Goal: Transaction & Acquisition: Download file/media

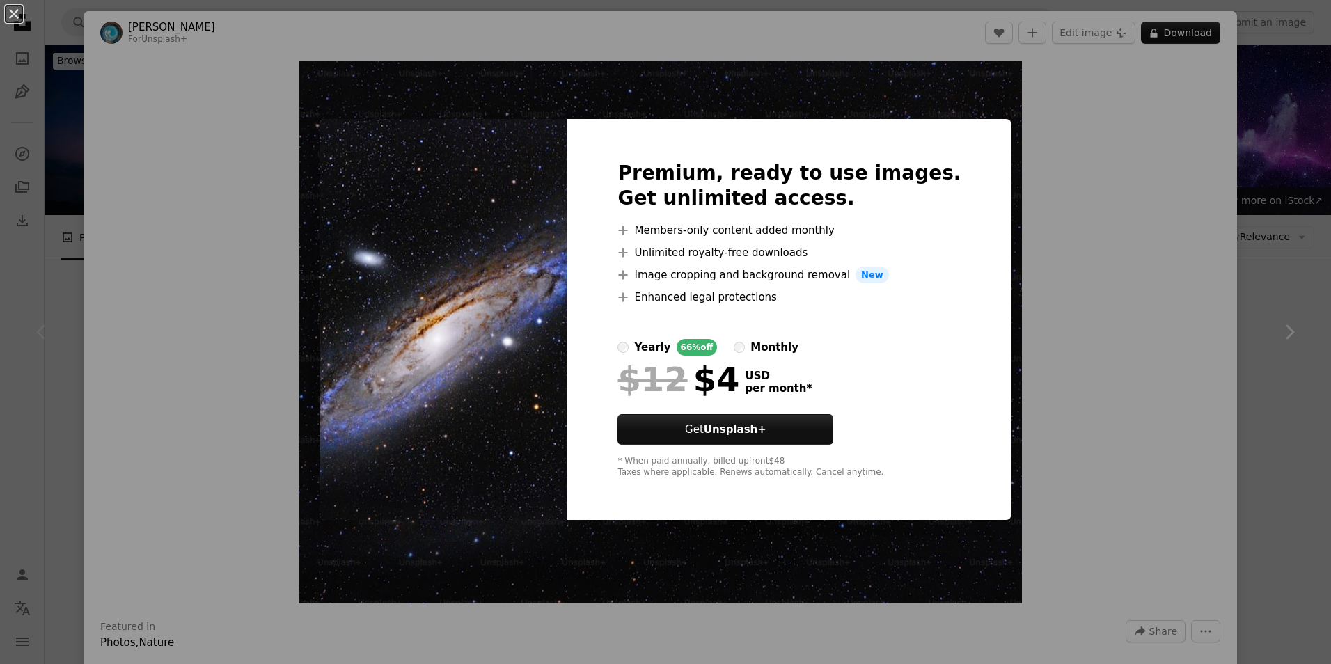
scroll to position [371, 0]
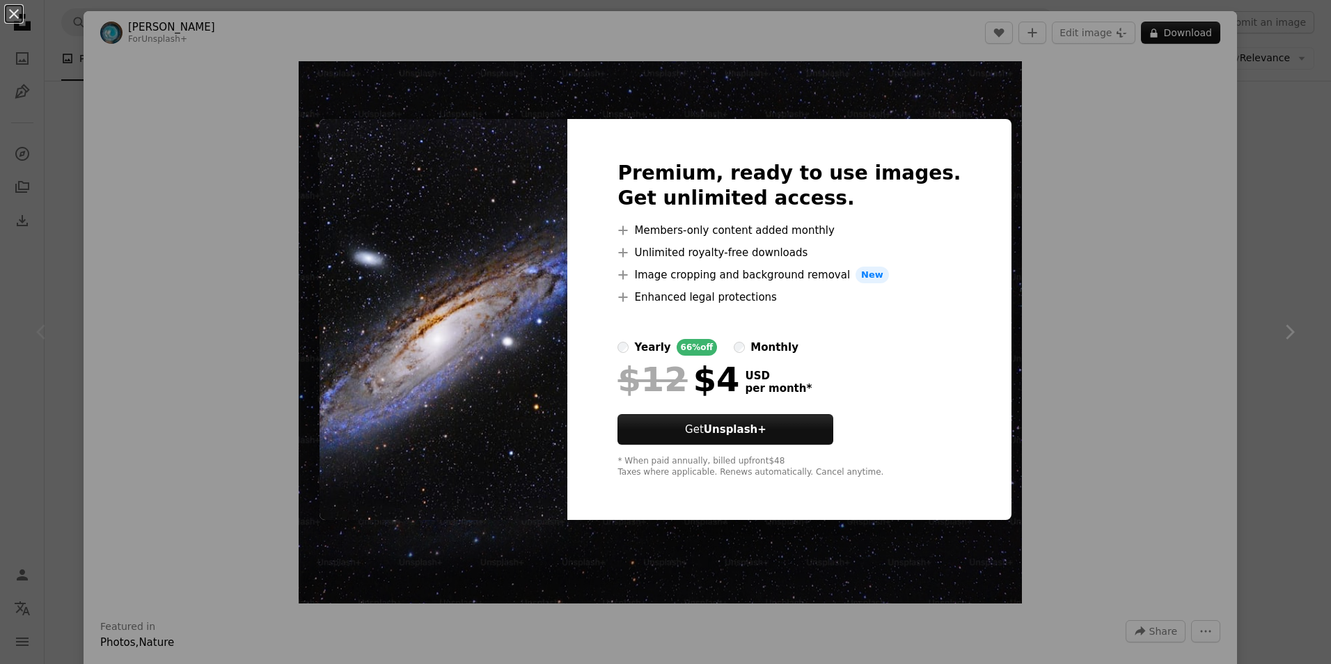
click at [1051, 266] on div "An X shape Premium, ready to use images. Get unlimited access. A plus sign Memb…" at bounding box center [665, 332] width 1331 height 664
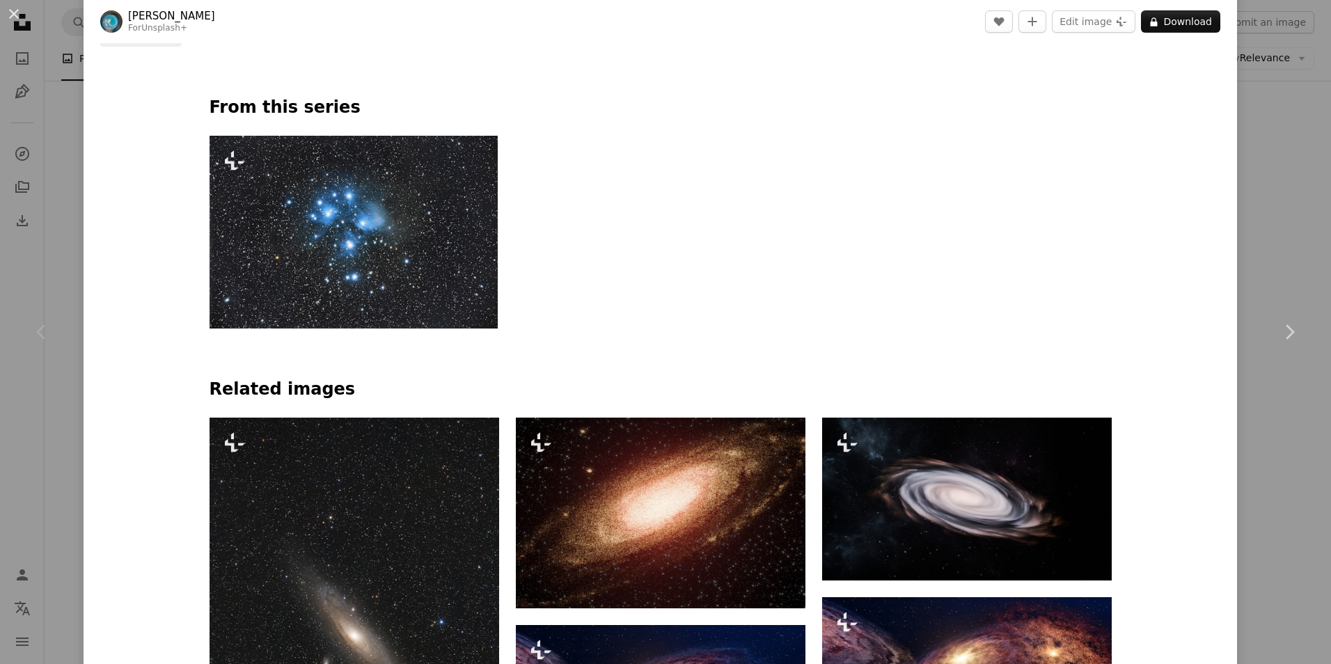
scroll to position [1114, 0]
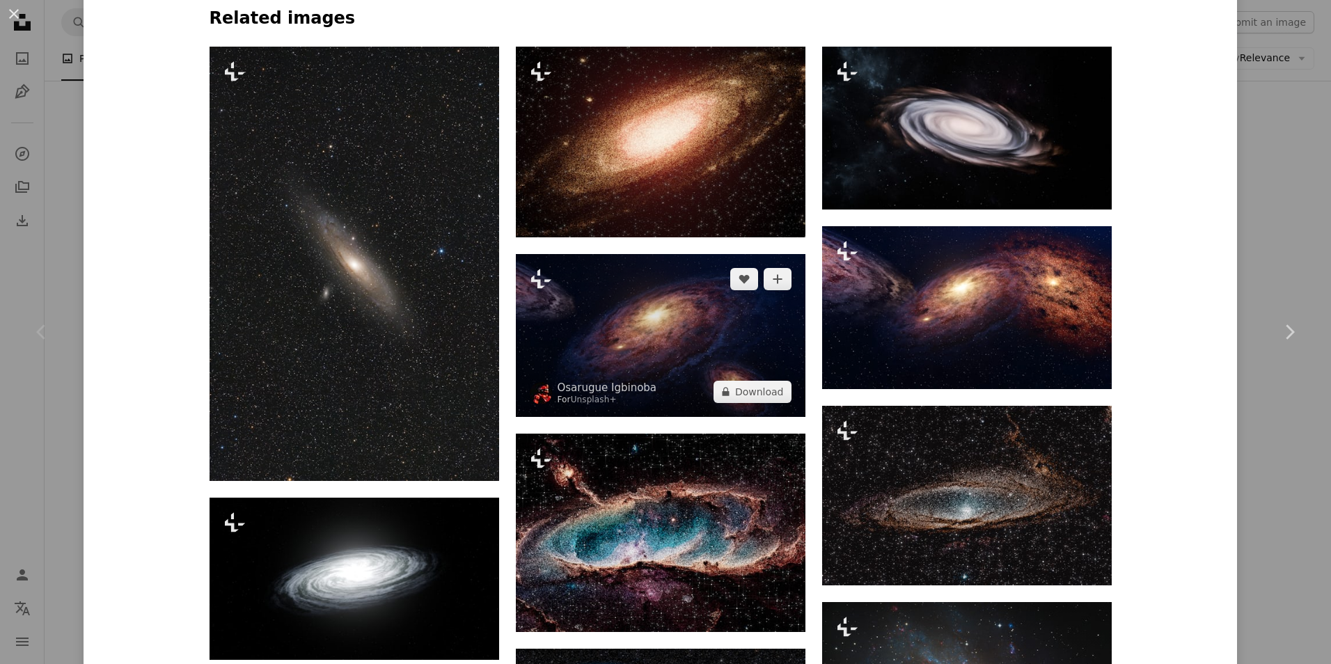
click at [648, 322] on img at bounding box center [661, 335] width 290 height 163
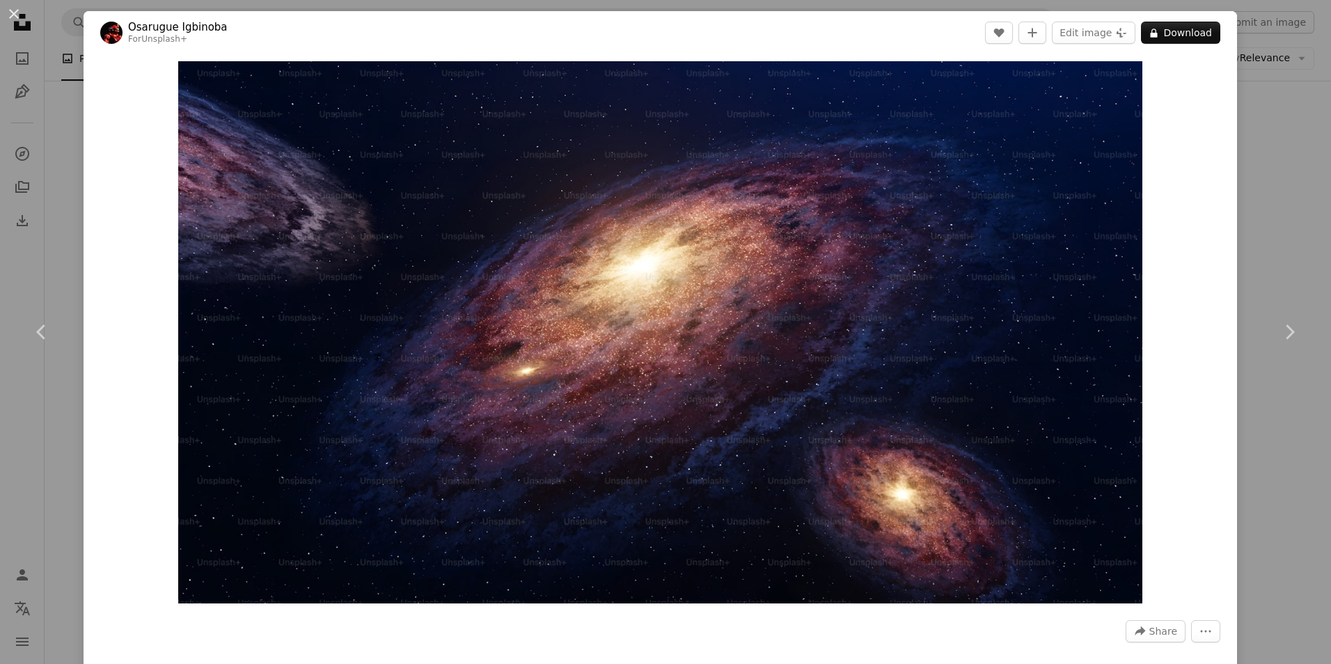
click at [1263, 126] on div "An X shape Chevron left Chevron right [PERSON_NAME] For Unsplash+ A heart A plu…" at bounding box center [665, 332] width 1331 height 664
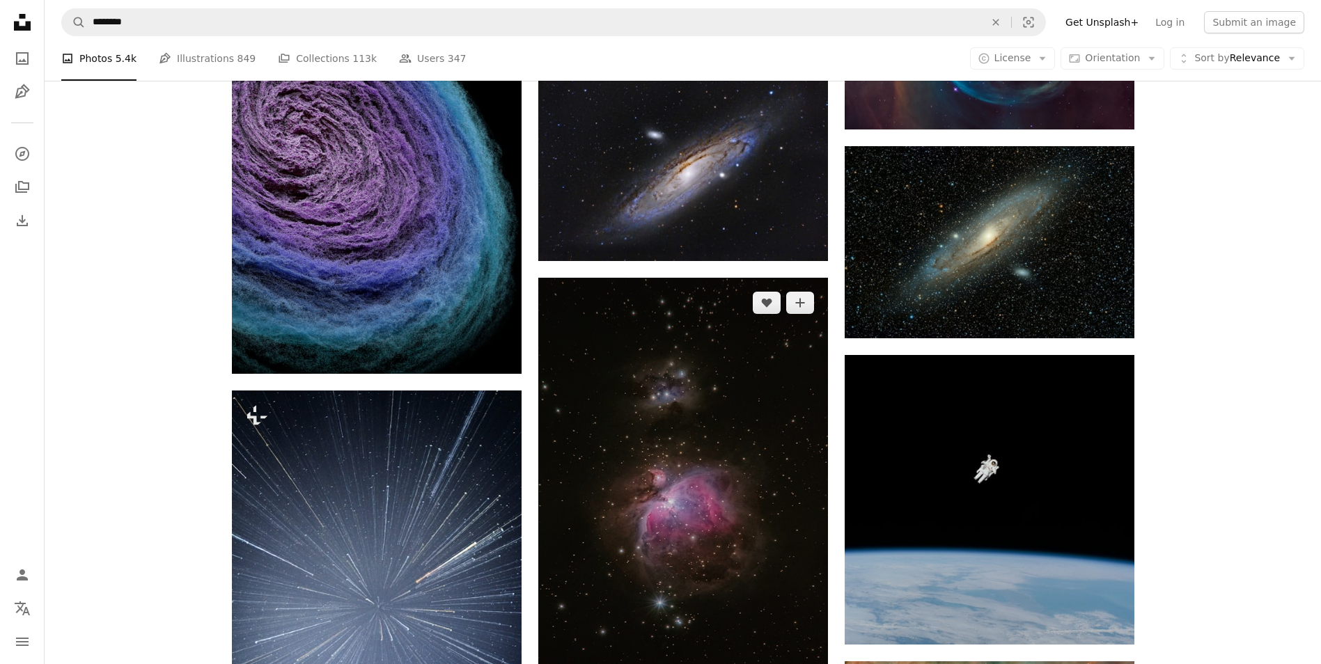
scroll to position [743, 0]
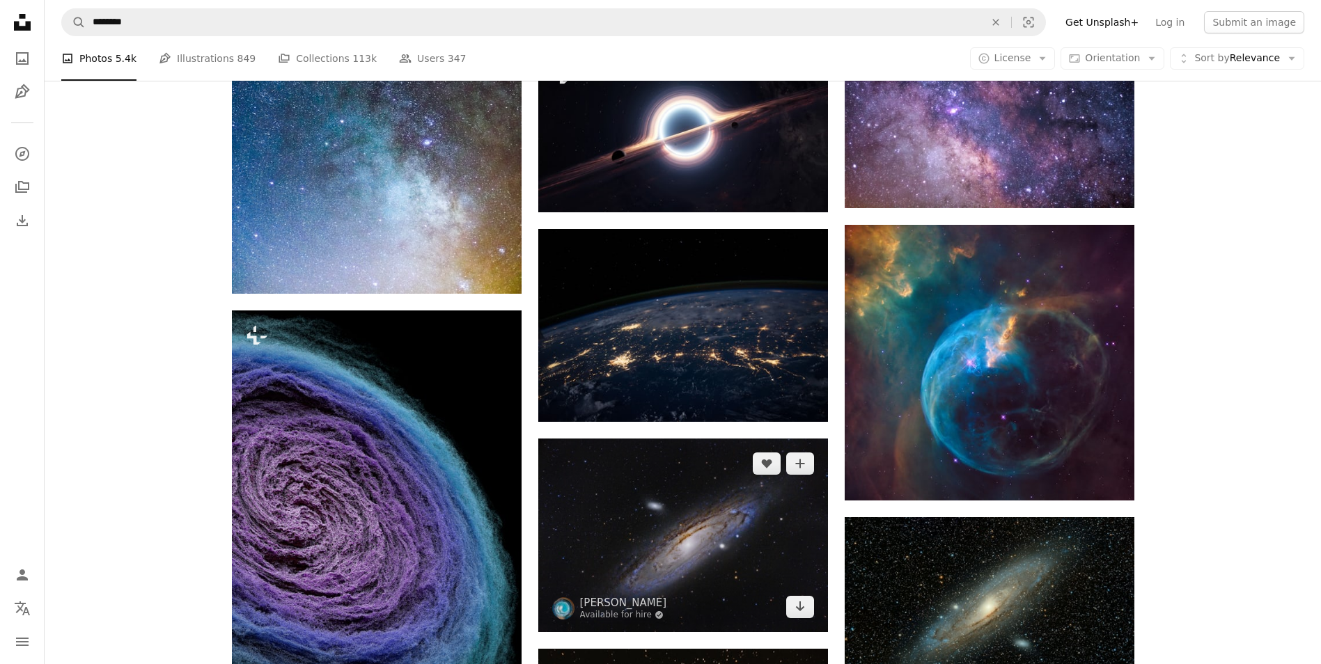
click at [714, 482] on img at bounding box center [683, 536] width 290 height 194
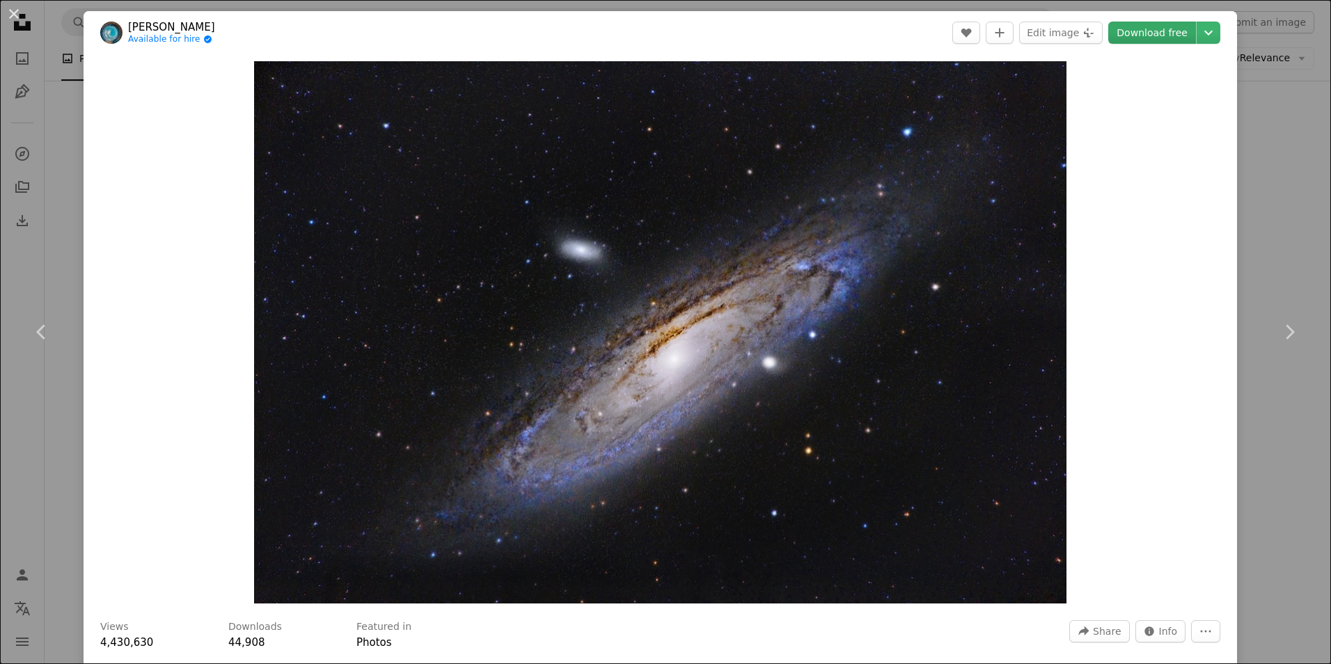
click at [1156, 36] on link "Download free" at bounding box center [1152, 33] width 88 height 22
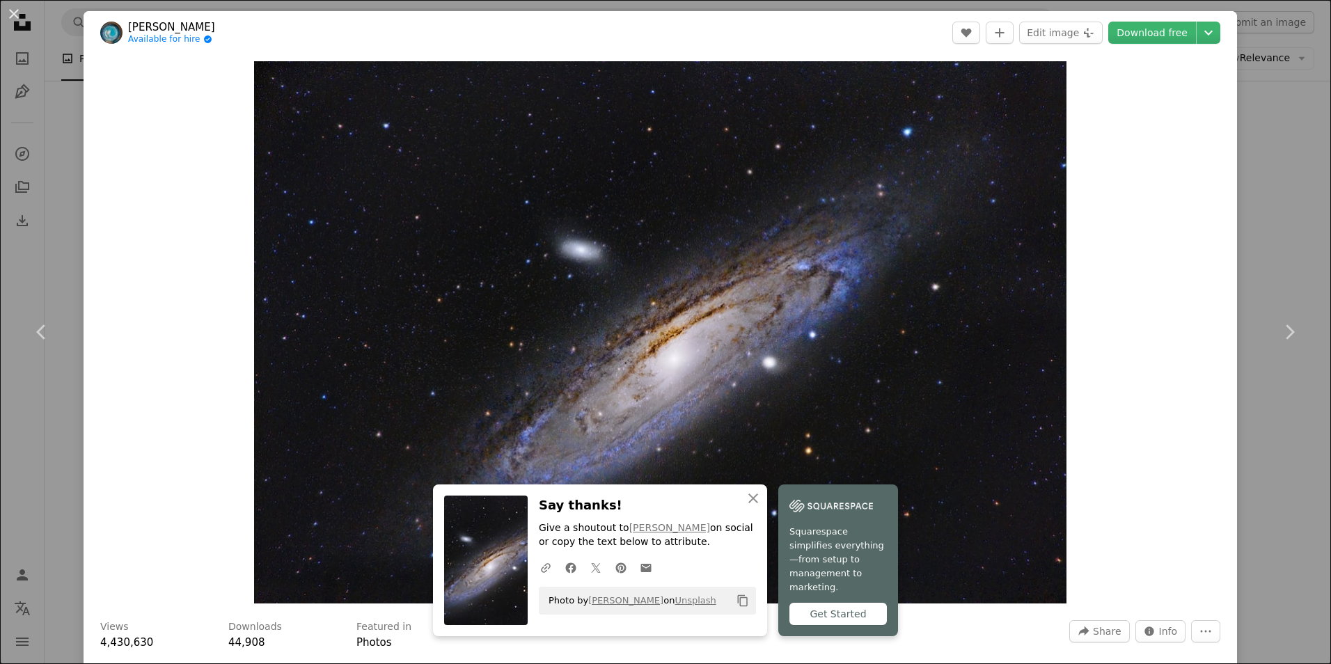
click at [1257, 168] on div "An X shape Chevron left Chevron right [PERSON_NAME] Available for hire A checkm…" at bounding box center [665, 332] width 1331 height 664
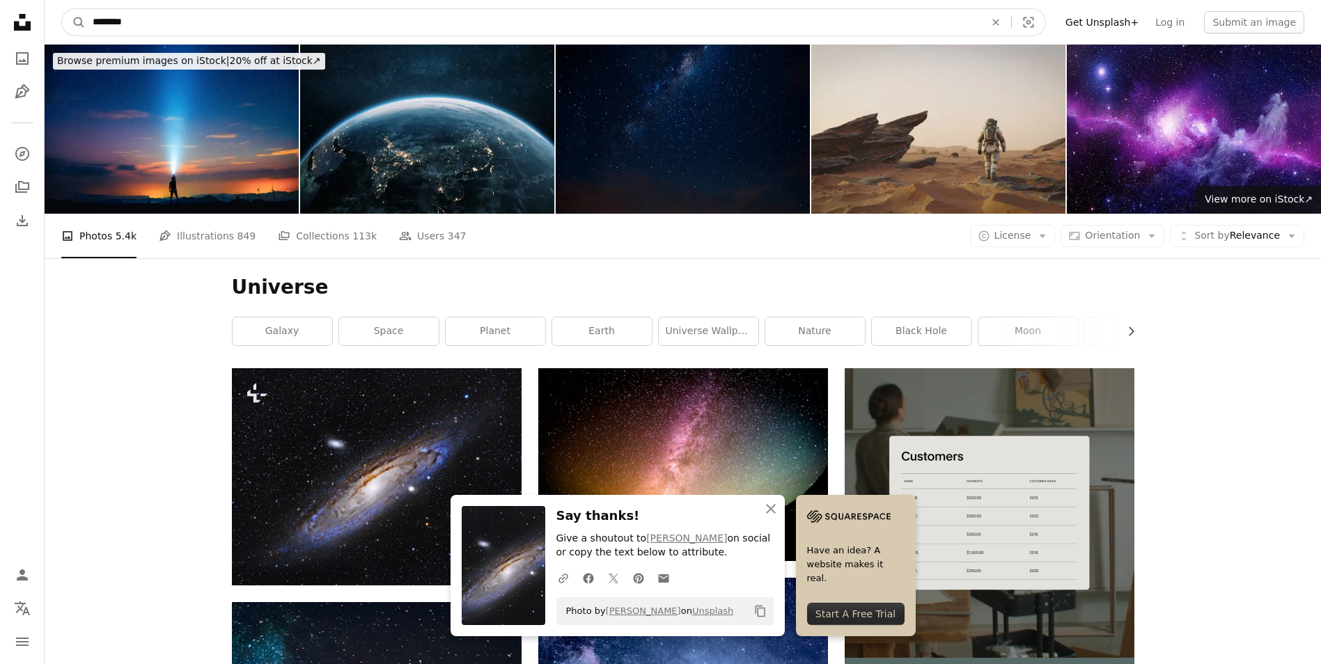
drag, startPoint x: 375, startPoint y: 20, endPoint x: 0, endPoint y: 61, distance: 377.5
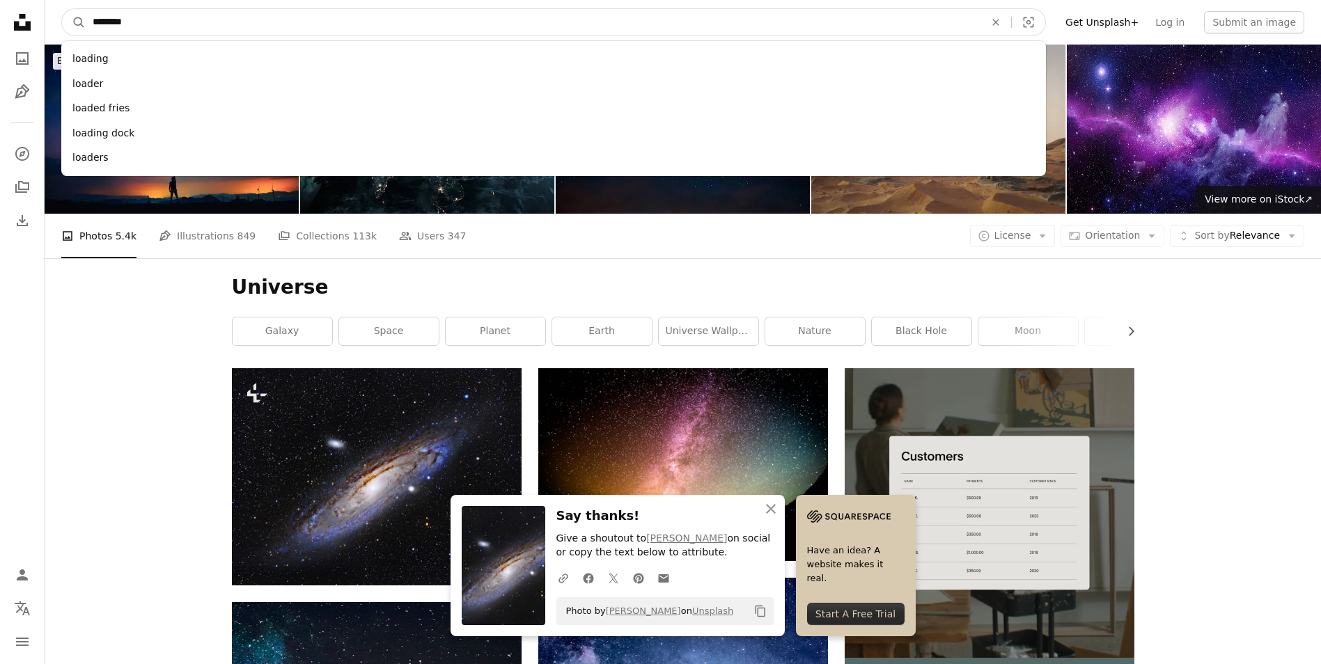
type input "*********"
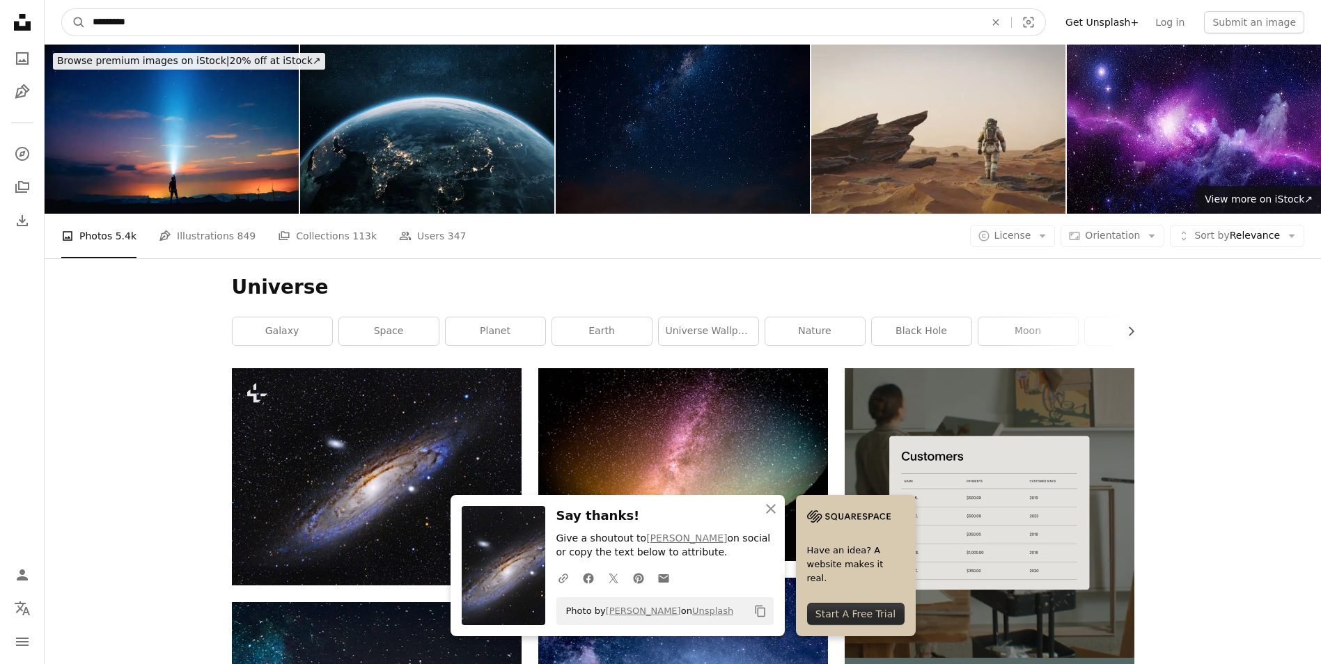
click button "A magnifying glass" at bounding box center [74, 22] width 24 height 26
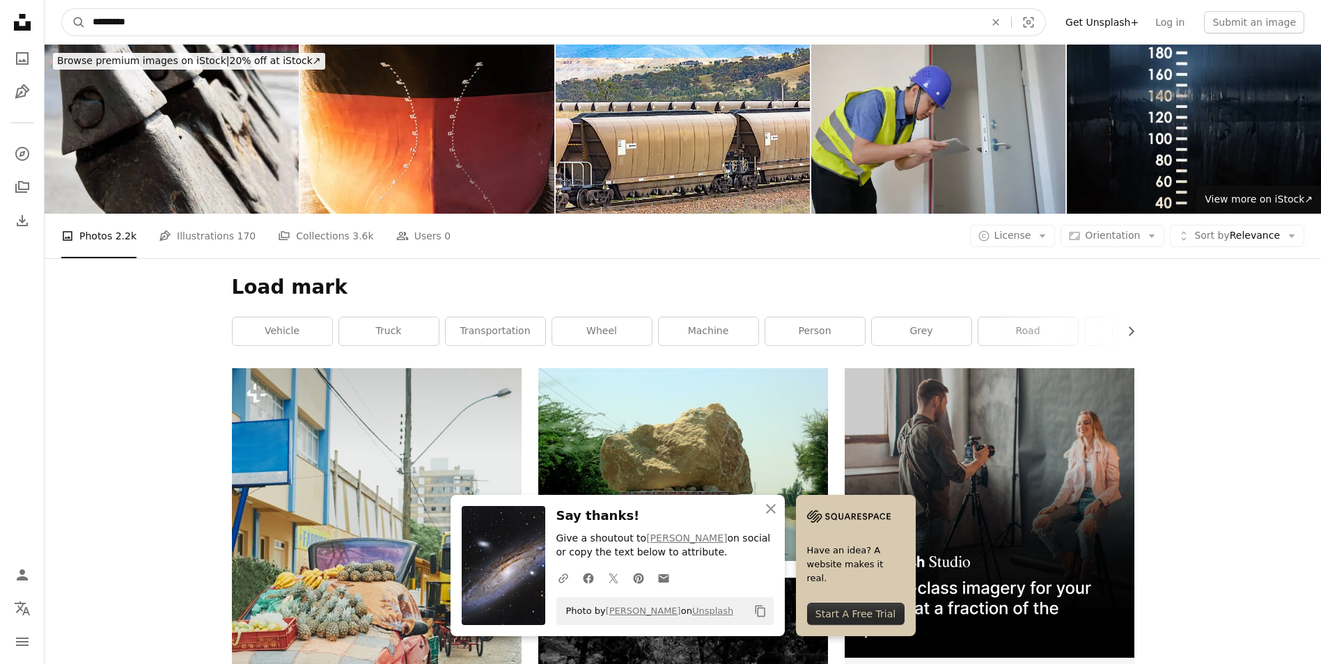
drag, startPoint x: 147, startPoint y: 26, endPoint x: 113, endPoint y: 19, distance: 35.0
click at [113, 19] on input "*********" at bounding box center [533, 22] width 895 height 26
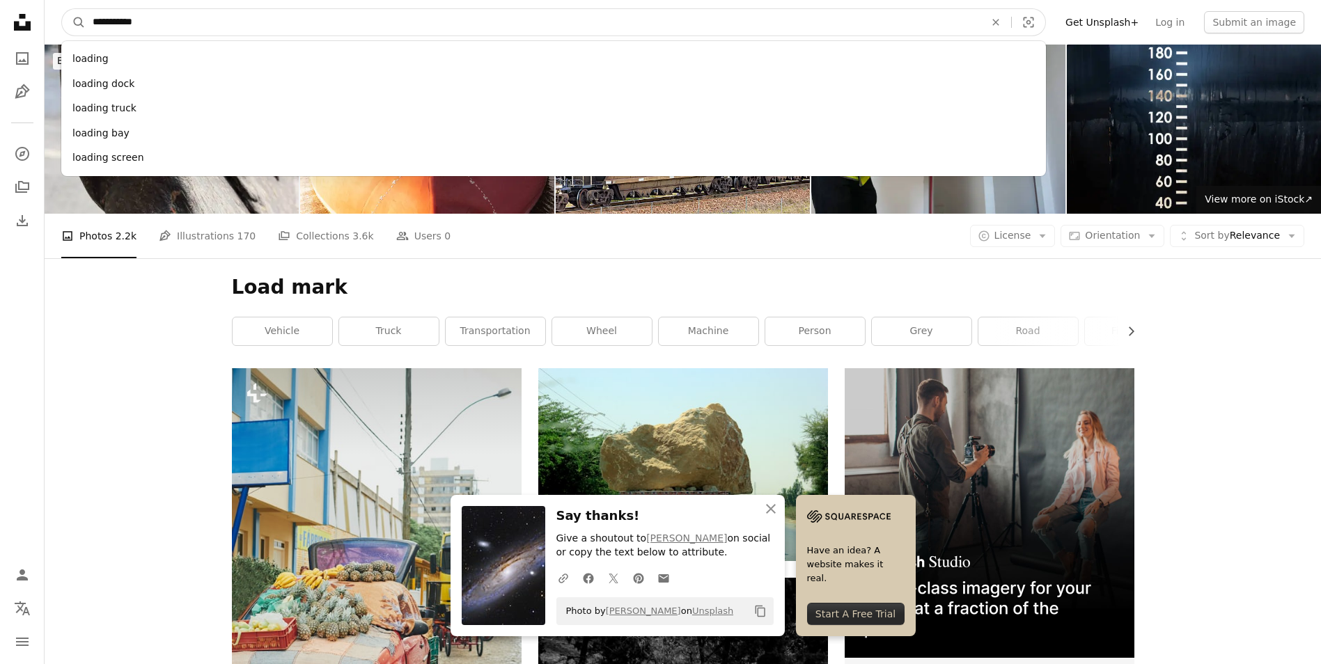
type input "**********"
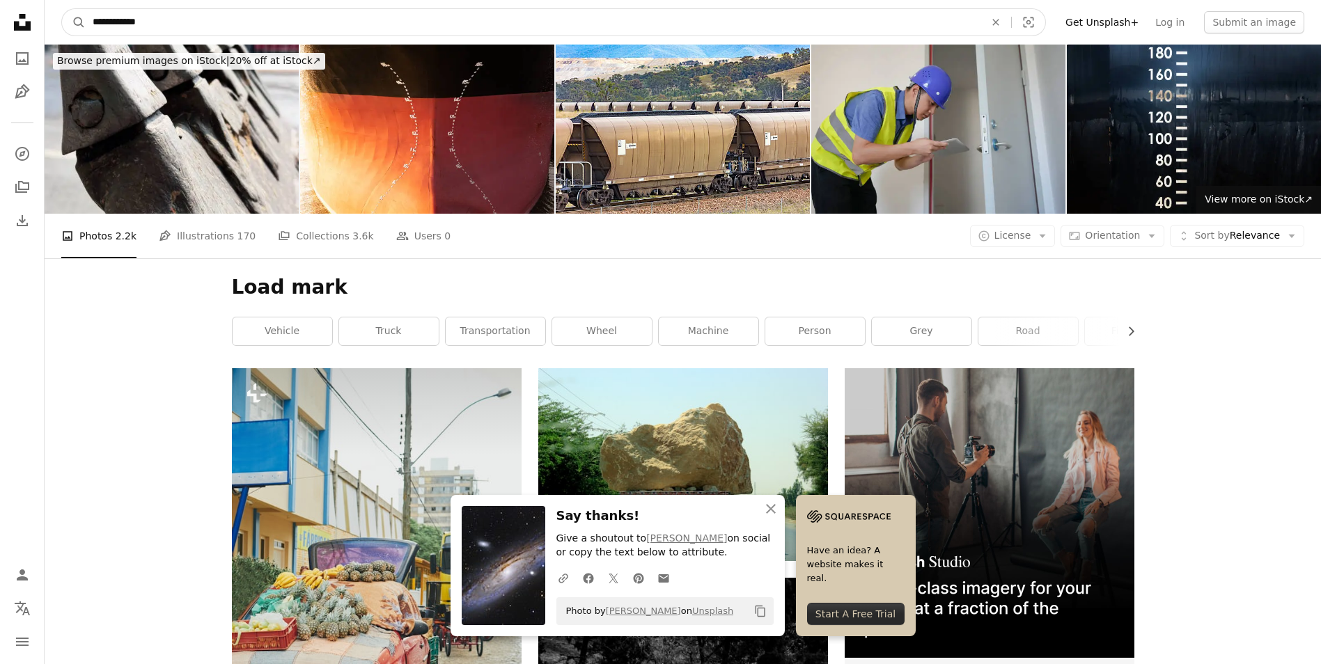
click button "A magnifying glass" at bounding box center [74, 22] width 24 height 26
